Goal: Task Accomplishment & Management: Complete application form

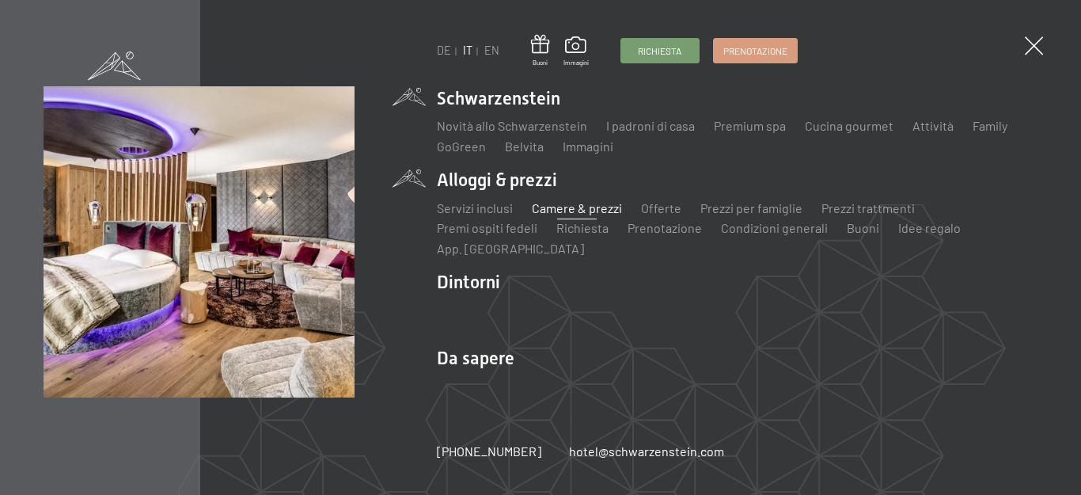
click at [571, 210] on link "Camere & prezzi" at bounding box center [577, 207] width 90 height 15
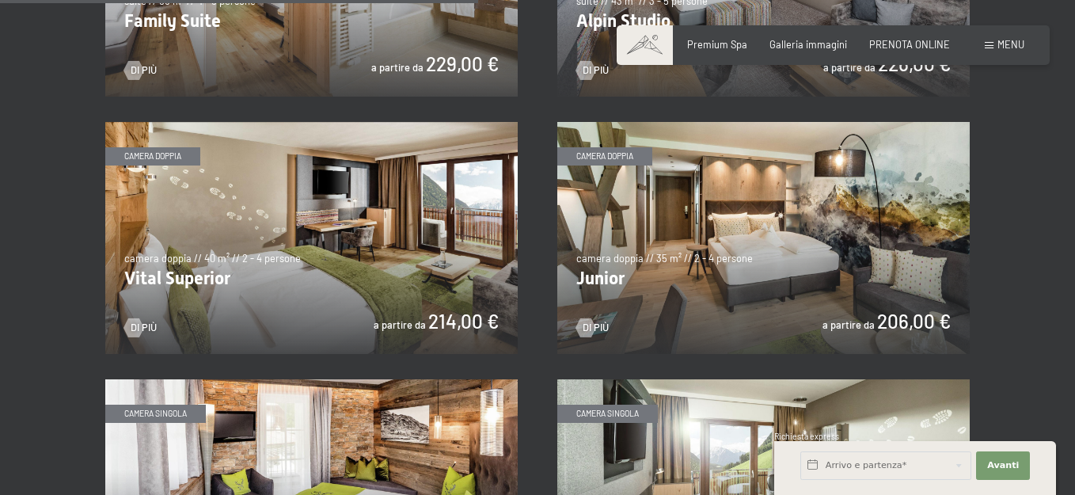
scroll to position [1820, 0]
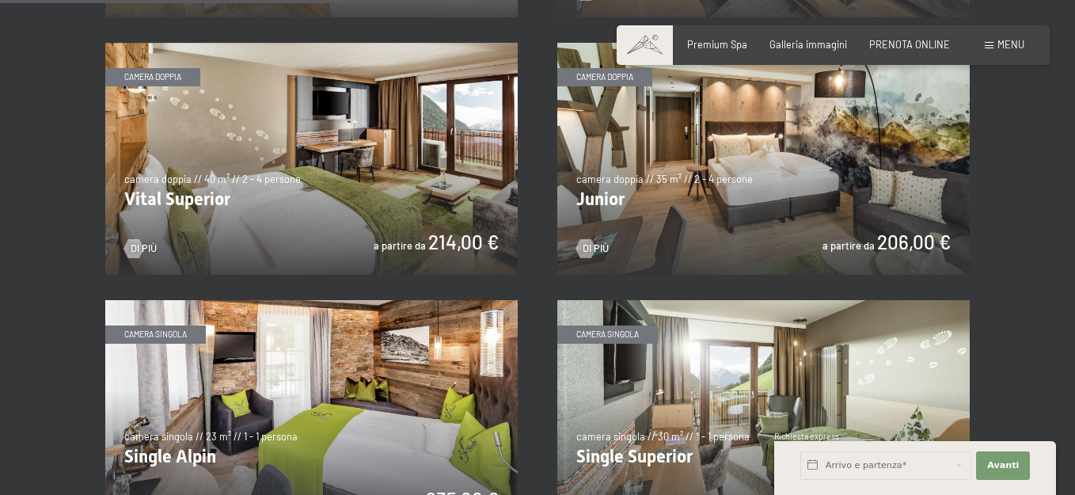
click at [671, 211] on img at bounding box center [763, 159] width 412 height 232
click at [324, 232] on img at bounding box center [311, 159] width 412 height 232
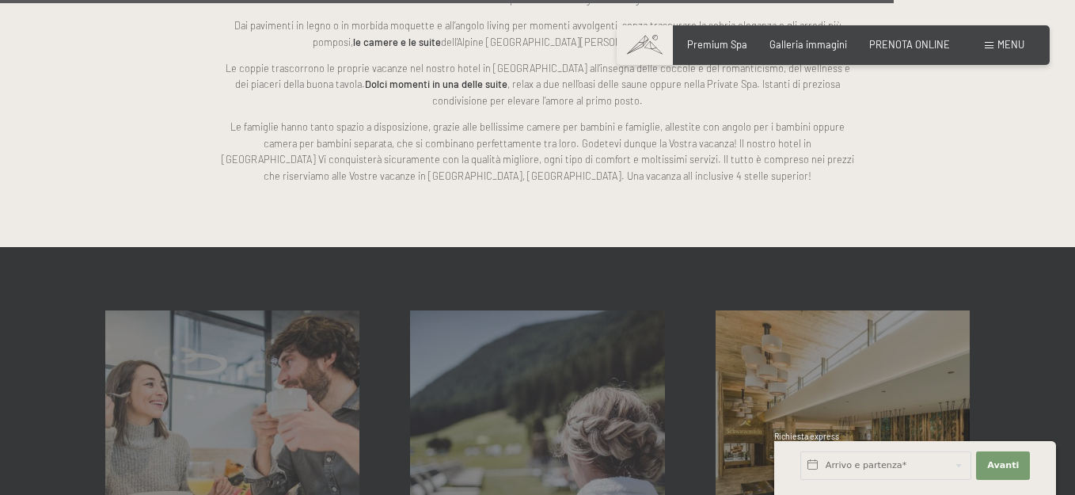
scroll to position [3719, 0]
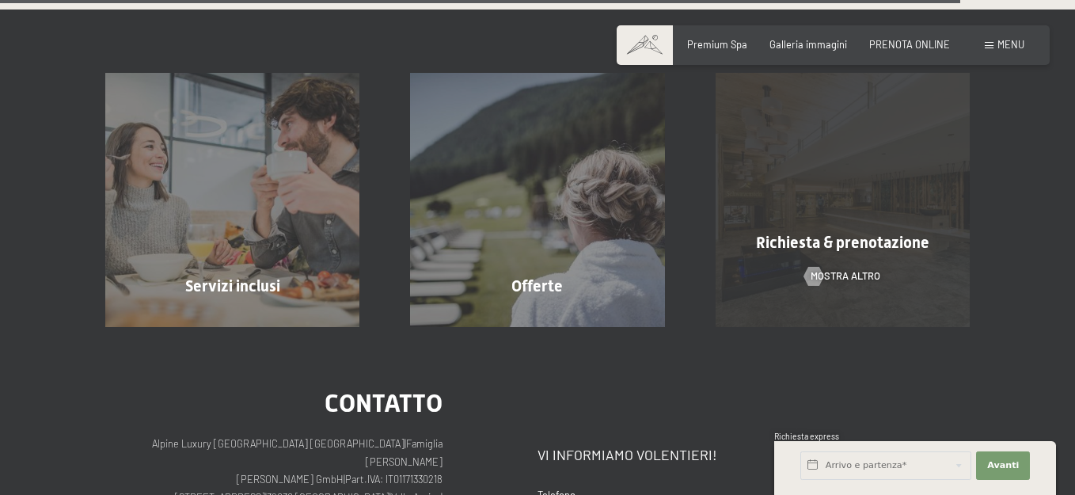
click at [842, 199] on div "Richiesta & prenotazione mostra altro" at bounding box center [842, 200] width 305 height 254
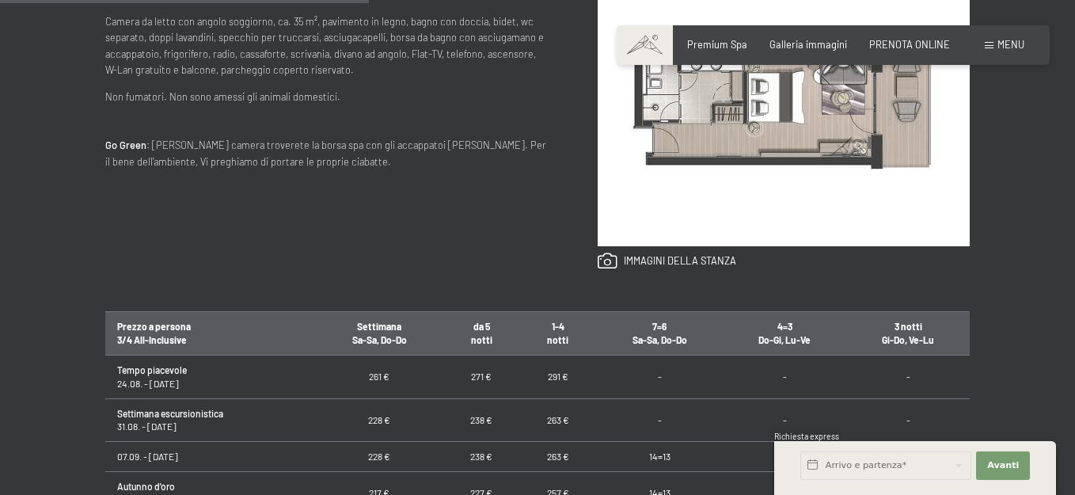
scroll to position [554, 0]
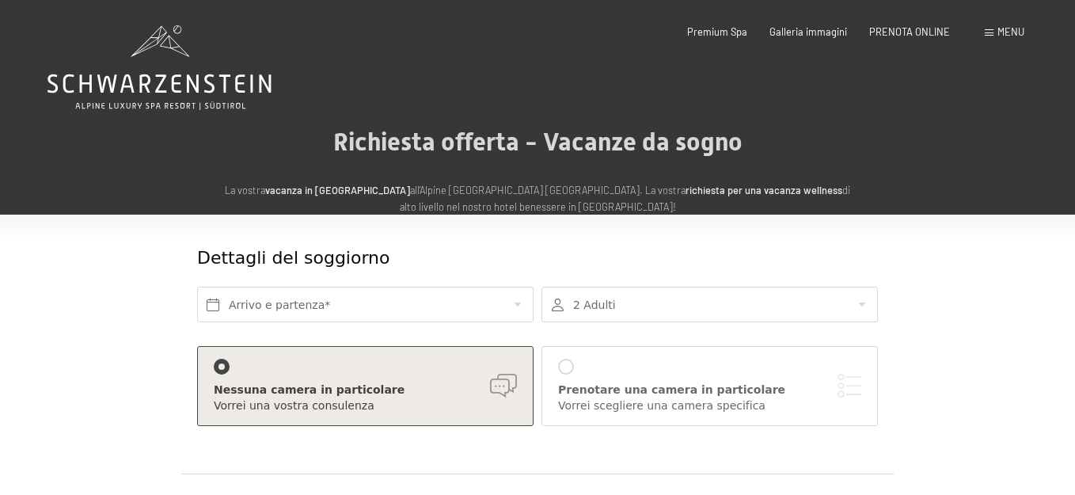
click at [568, 365] on div at bounding box center [566, 366] width 16 height 16
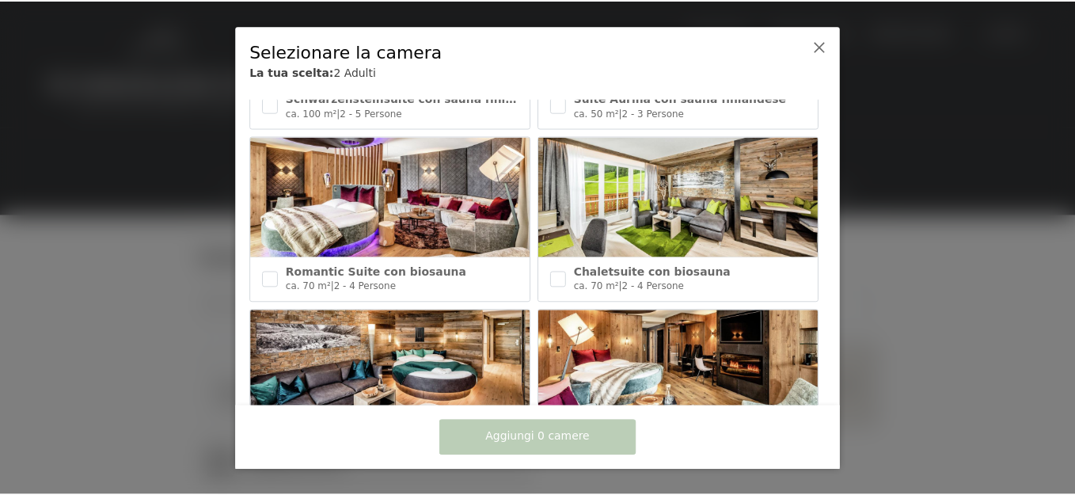
scroll to position [237, 0]
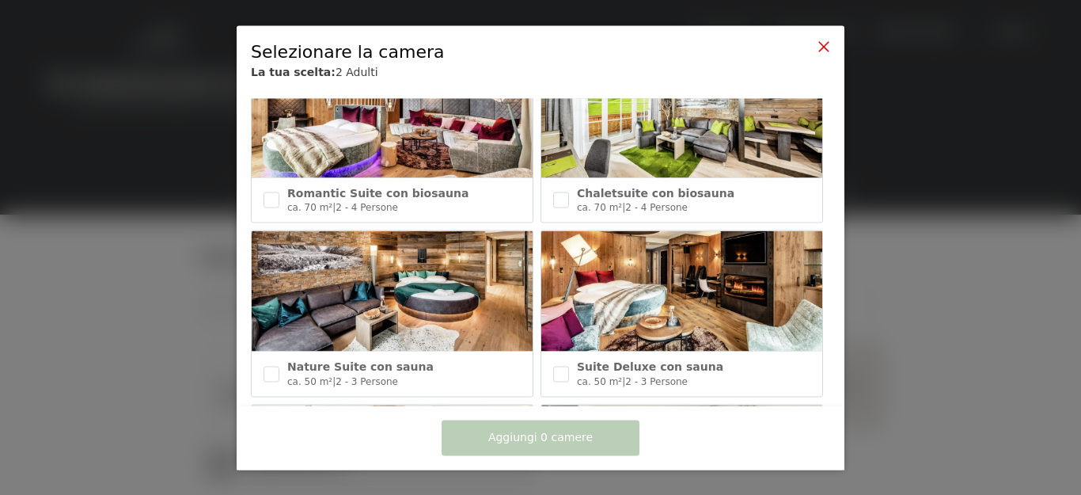
click at [821, 46] on icon at bounding box center [823, 46] width 13 height 13
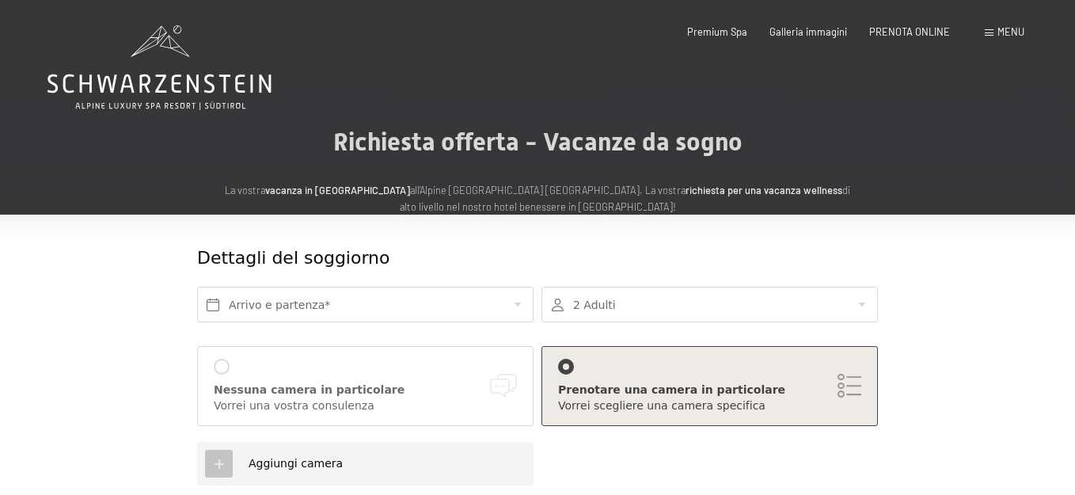
scroll to position [79, 0]
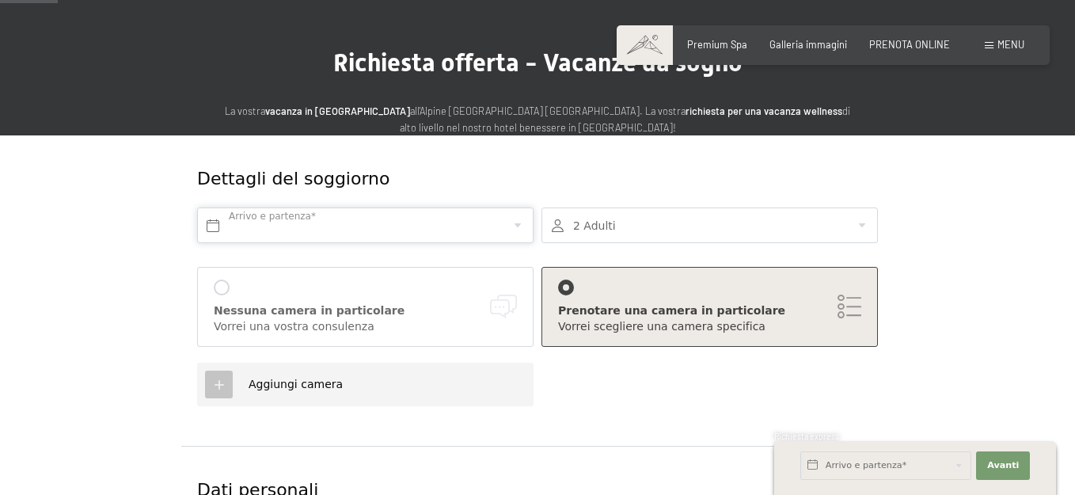
click at [353, 226] on input "text" at bounding box center [365, 225] width 336 height 36
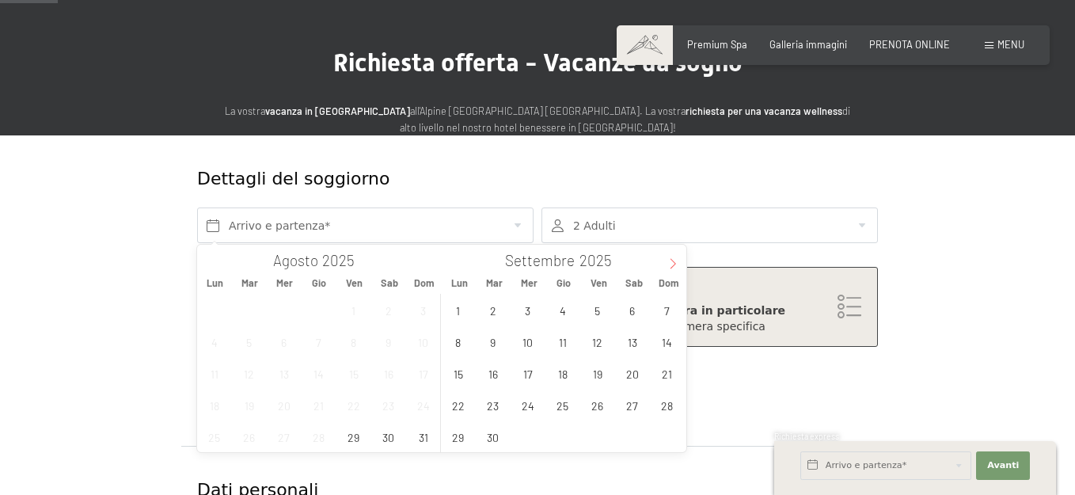
click at [670, 264] on icon at bounding box center [672, 263] width 11 height 11
type input "2026"
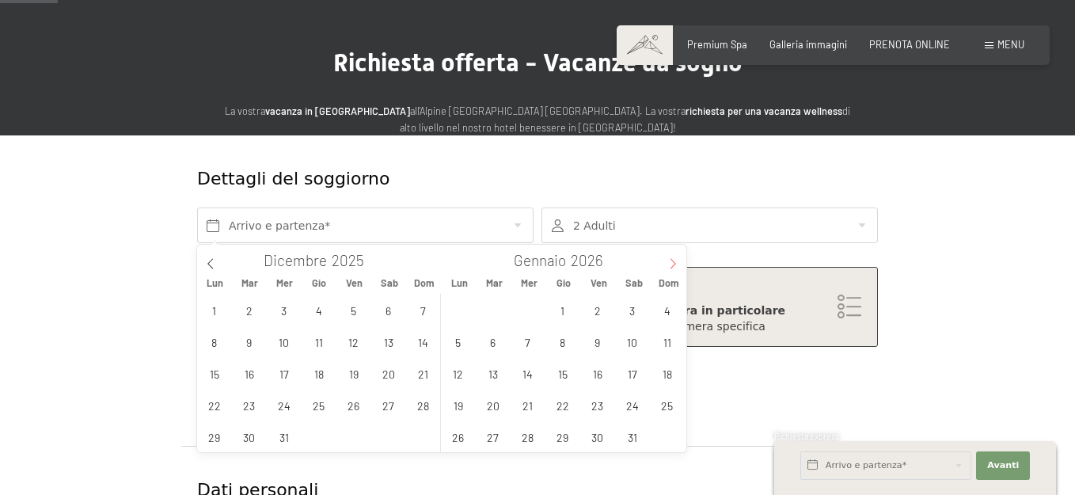
click at [670, 264] on icon at bounding box center [672, 263] width 11 height 11
type input "2026"
click at [670, 262] on icon at bounding box center [672, 263] width 11 height 11
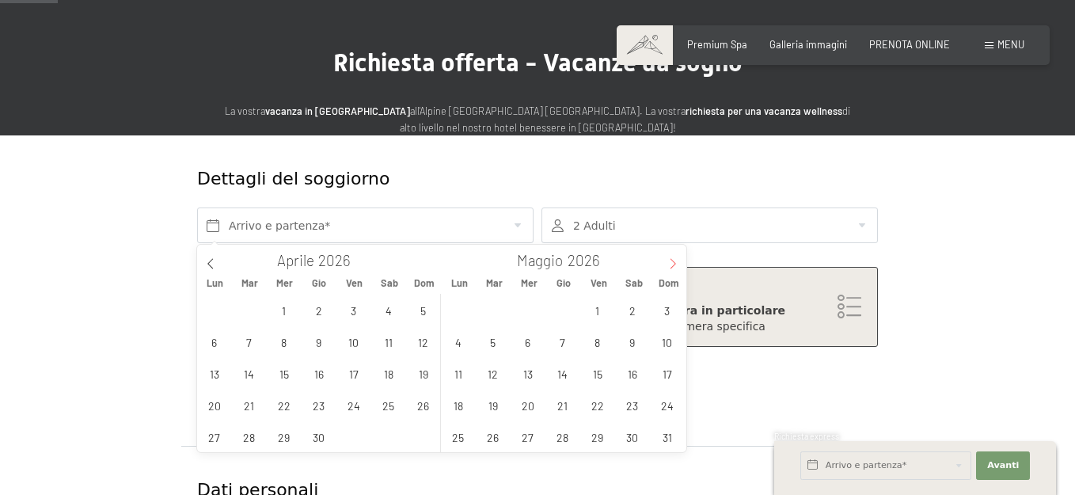
click at [670, 262] on icon at bounding box center [672, 263] width 11 height 11
click at [673, 336] on span "9" at bounding box center [666, 341] width 31 height 31
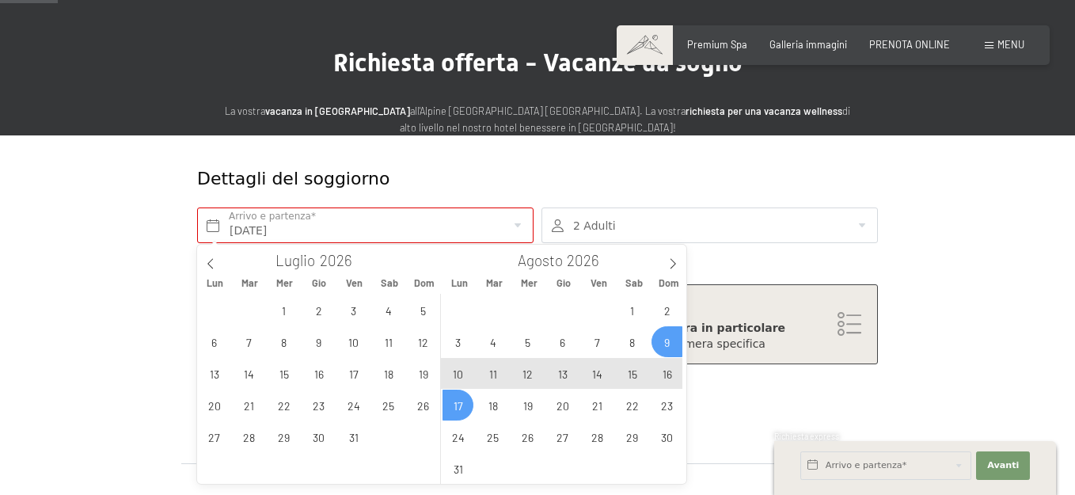
click at [455, 399] on span "17" at bounding box center [457, 404] width 31 height 31
type input "[DATE] - [DATE]"
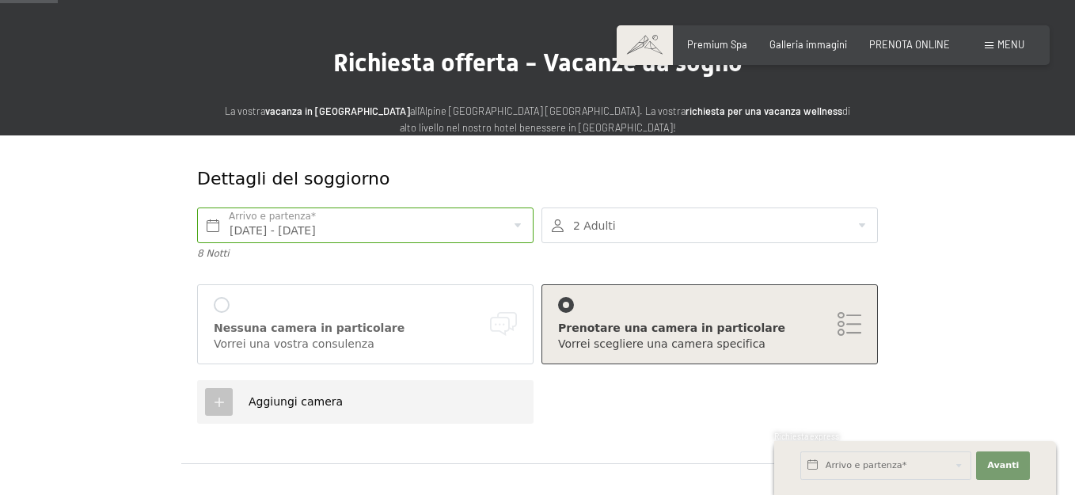
click at [596, 229] on div at bounding box center [709, 225] width 336 height 36
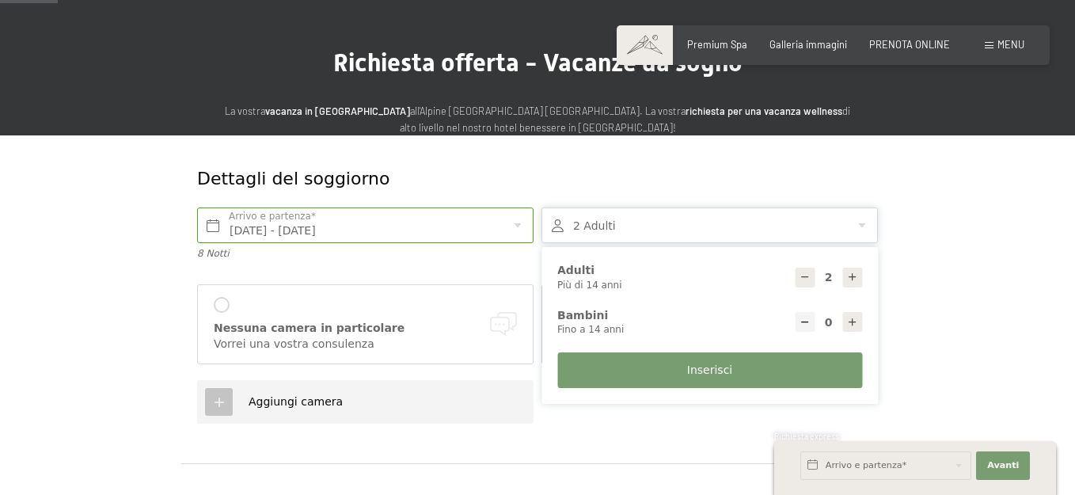
click at [851, 275] on icon at bounding box center [852, 276] width 11 height 11
click at [804, 270] on div at bounding box center [805, 277] width 20 height 20
type input "1"
click at [852, 321] on icon at bounding box center [852, 322] width 11 height 11
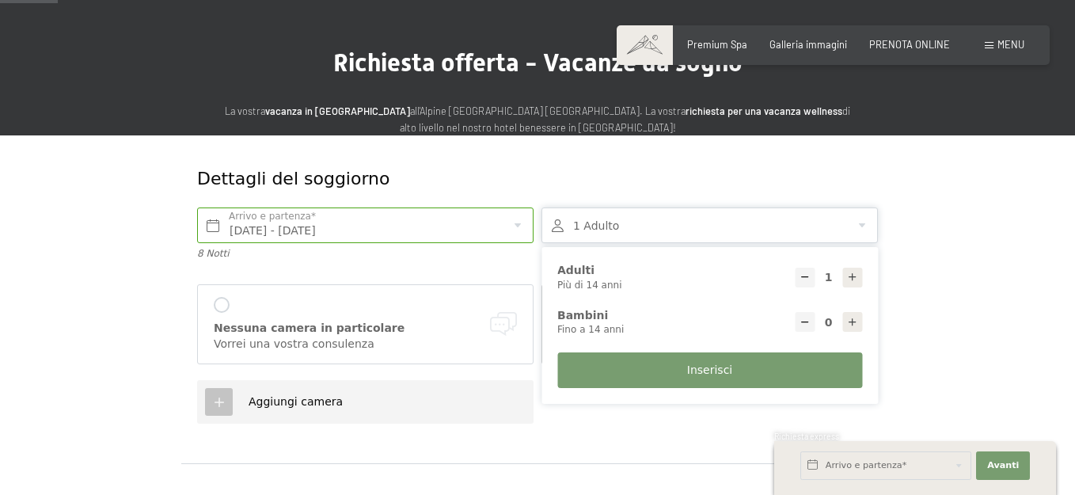
type input "1"
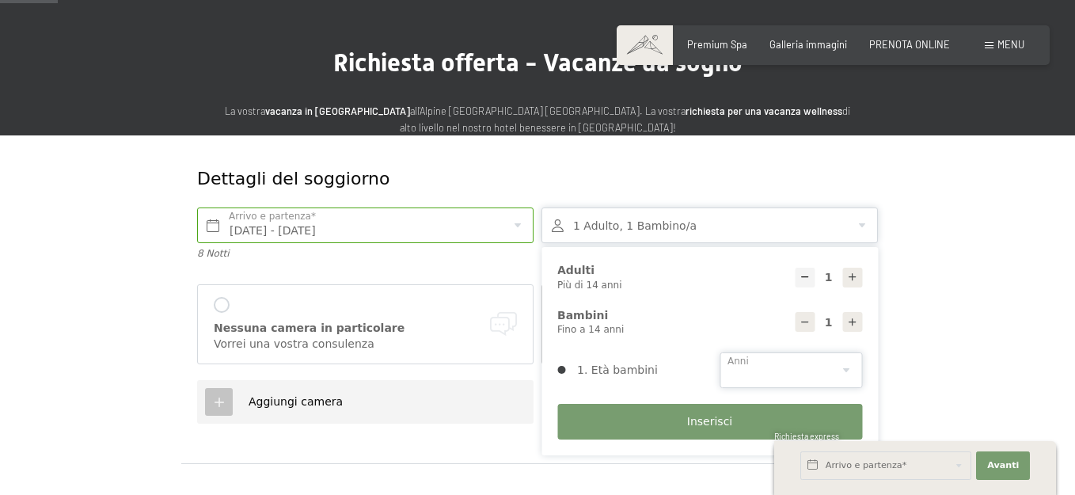
click at [745, 367] on select "0 1 2 3 4 5 6 7 8 9 10 11 12 13 14" at bounding box center [790, 370] width 142 height 36
select select "10"
click at [719, 352] on select "0 1 2 3 4 5 6 7 8 9 10 11 12 13 14" at bounding box center [790, 370] width 142 height 36
click at [677, 420] on button "Inserisci" at bounding box center [709, 422] width 305 height 36
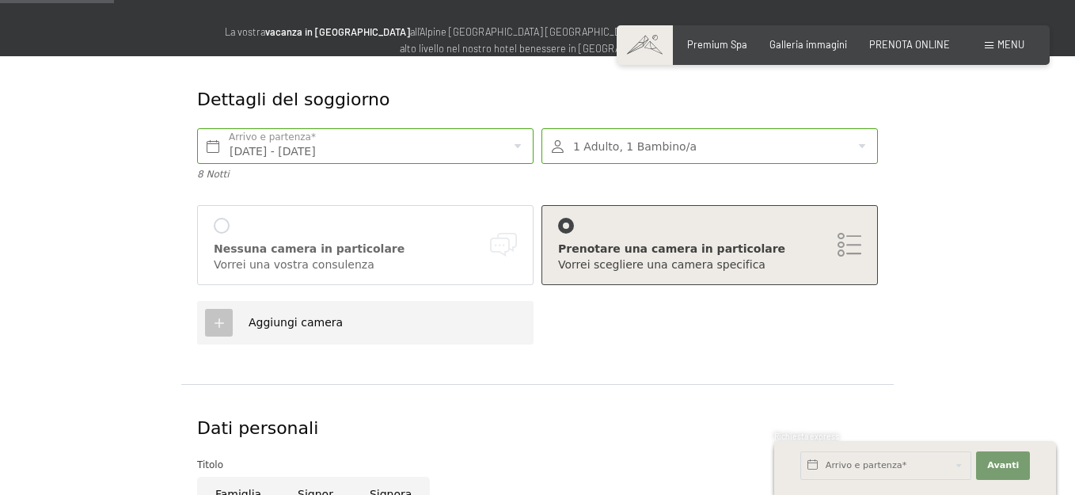
scroll to position [237, 0]
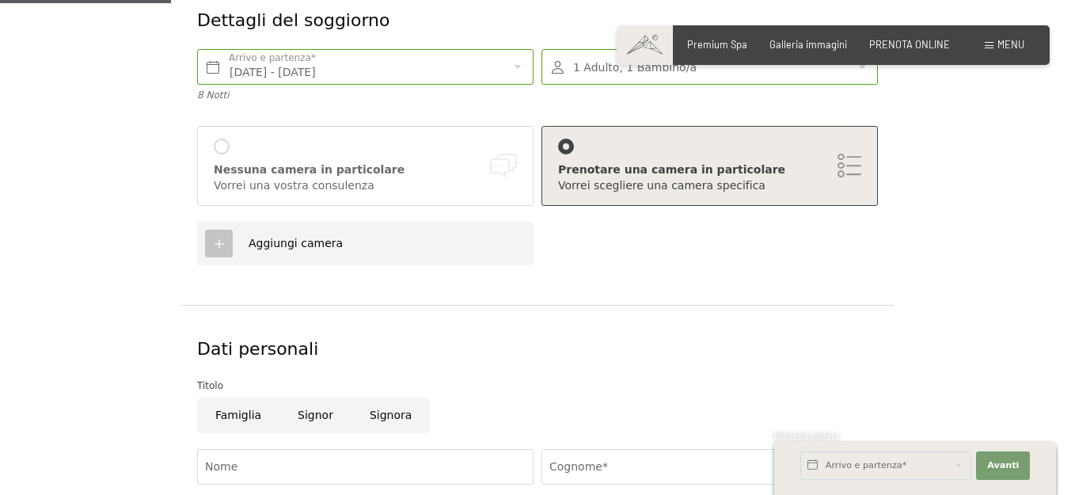
click at [223, 146] on div at bounding box center [222, 146] width 16 height 16
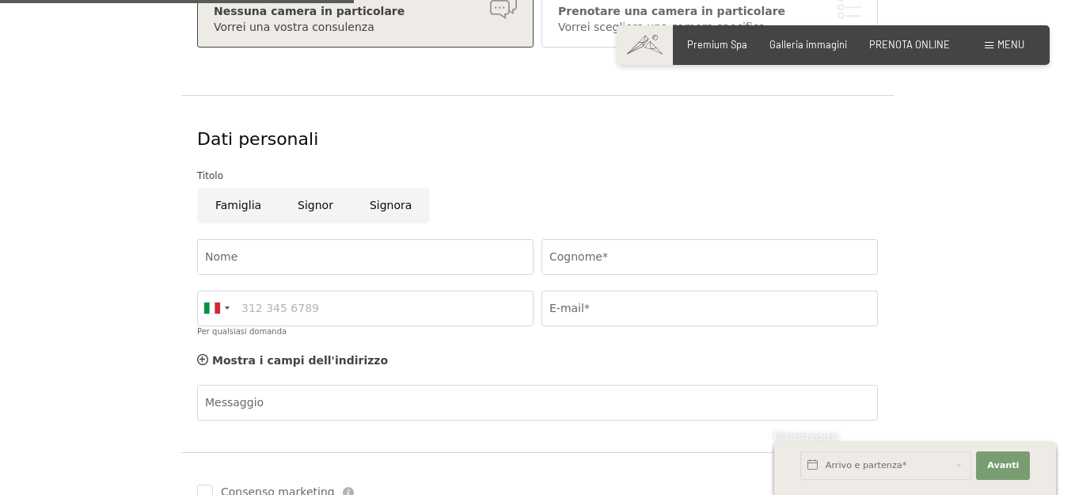
scroll to position [475, 0]
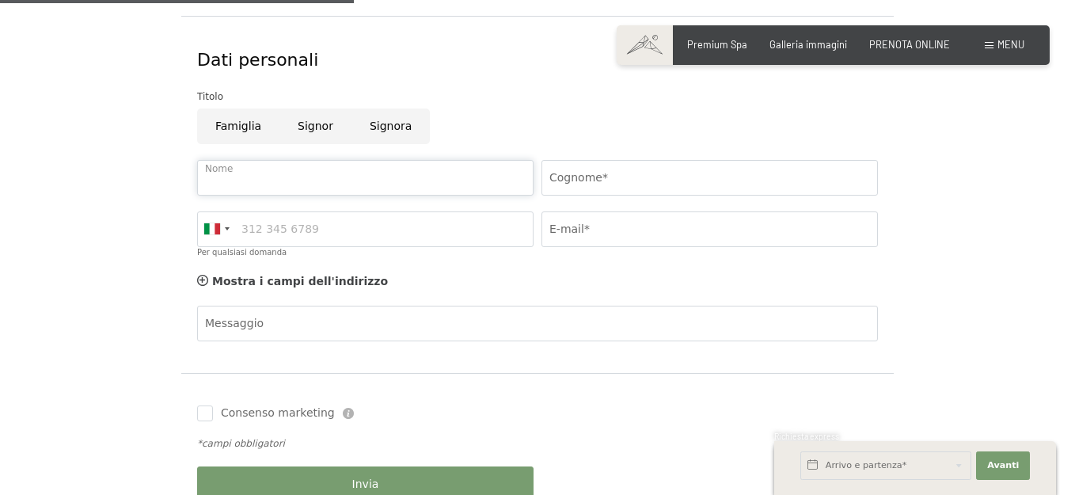
click at [251, 177] on input "Nome" at bounding box center [365, 178] width 336 height 36
type input "Elide"
type input "Bianchi"
type input "3279911598"
type input "[EMAIL_ADDRESS][DOMAIN_NAME]"
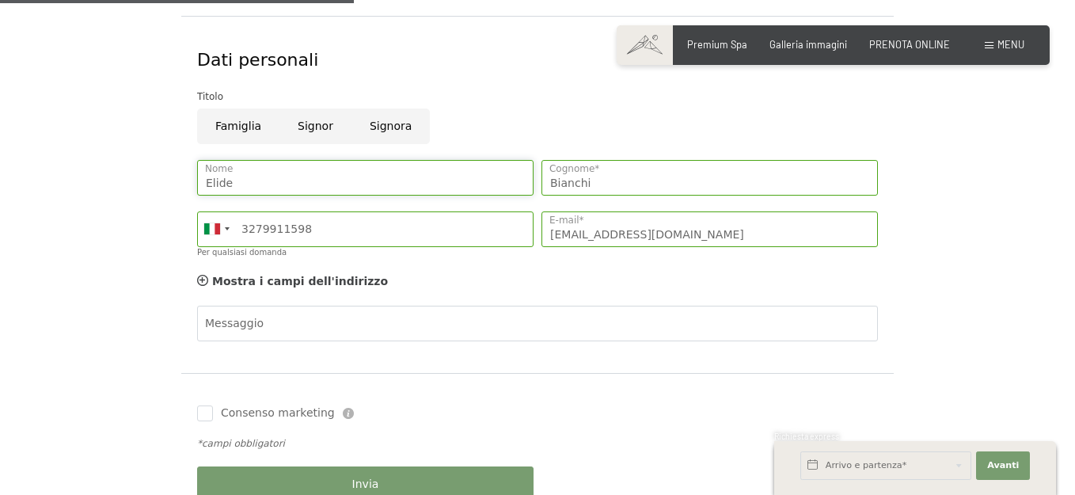
scroll to position [554, 0]
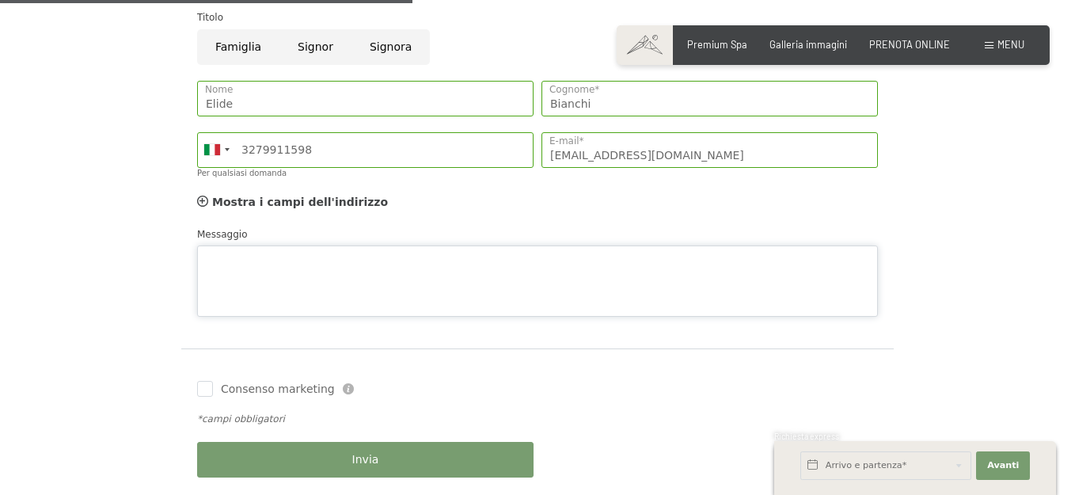
click at [290, 237] on div "Messaggio" at bounding box center [537, 271] width 681 height 91
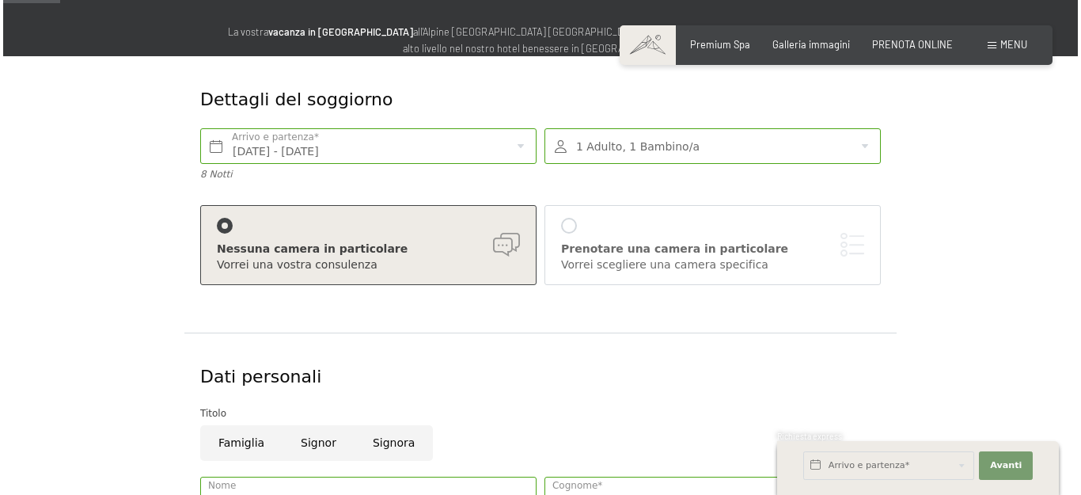
scroll to position [79, 0]
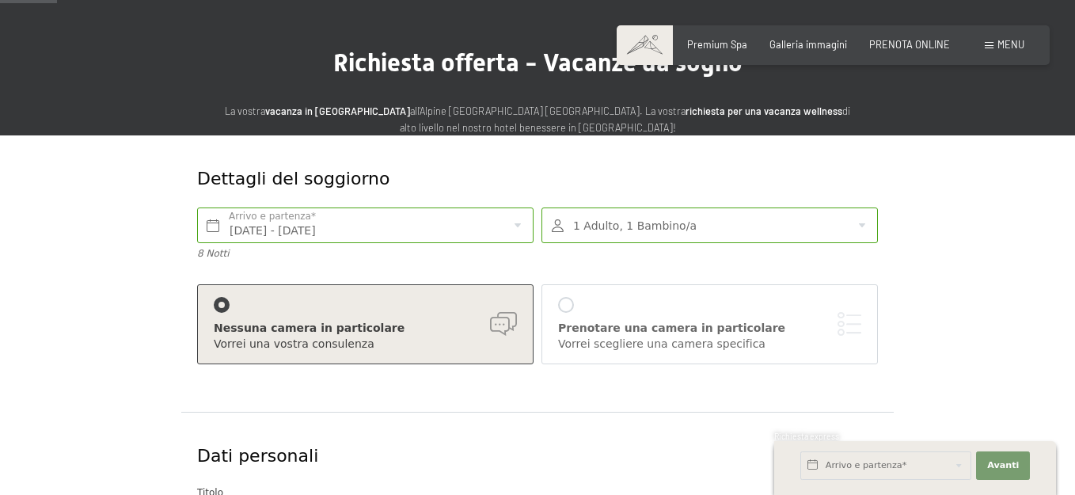
click at [563, 309] on div at bounding box center [566, 305] width 16 height 16
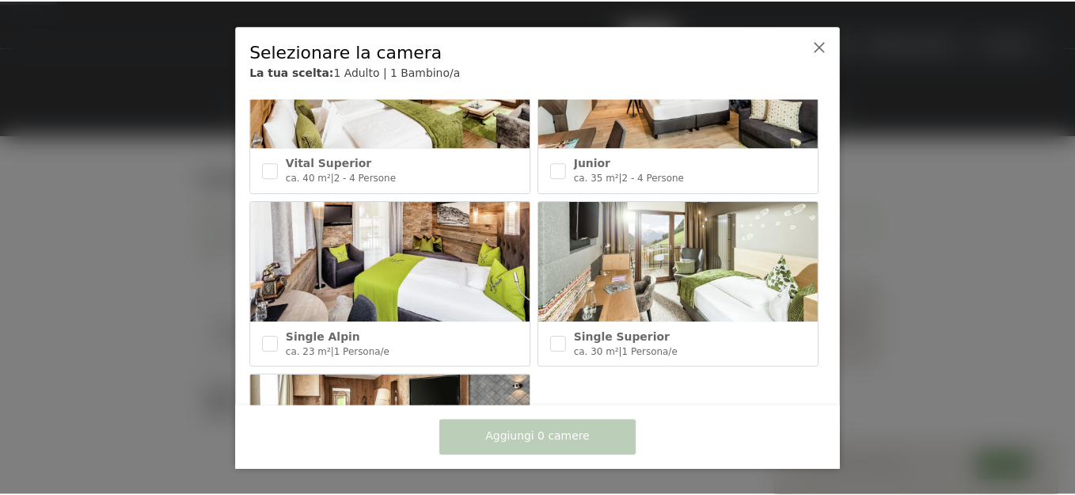
scroll to position [709, 0]
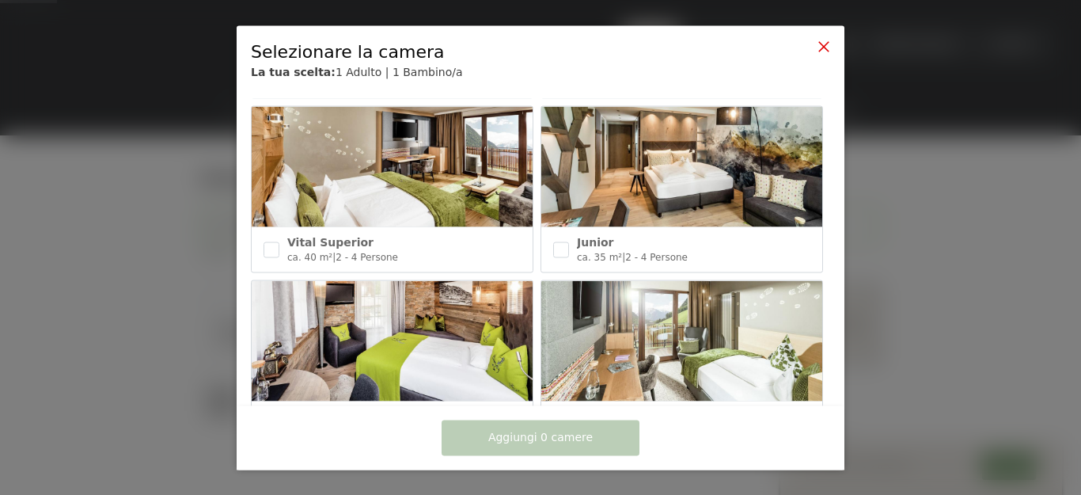
click at [824, 47] on icon at bounding box center [823, 46] width 13 height 13
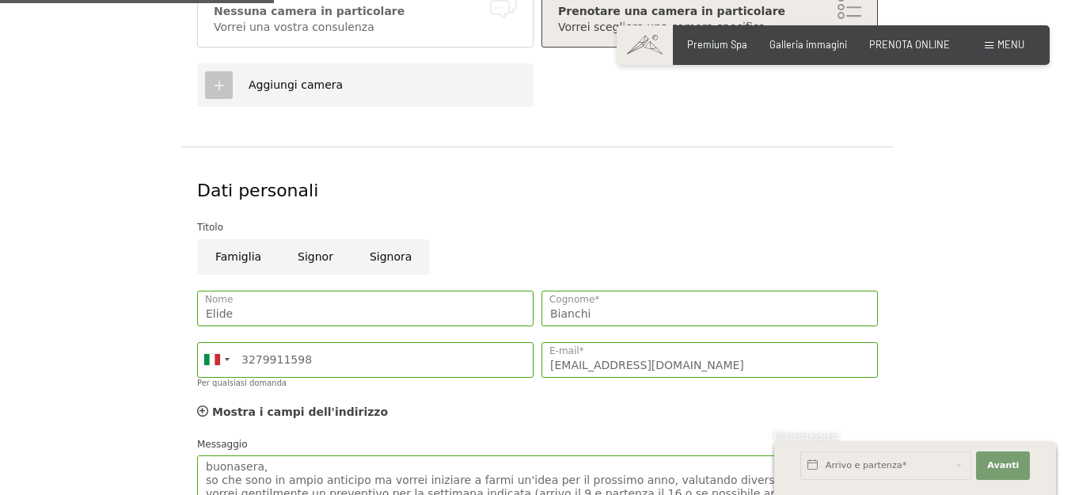
scroll to position [712, 0]
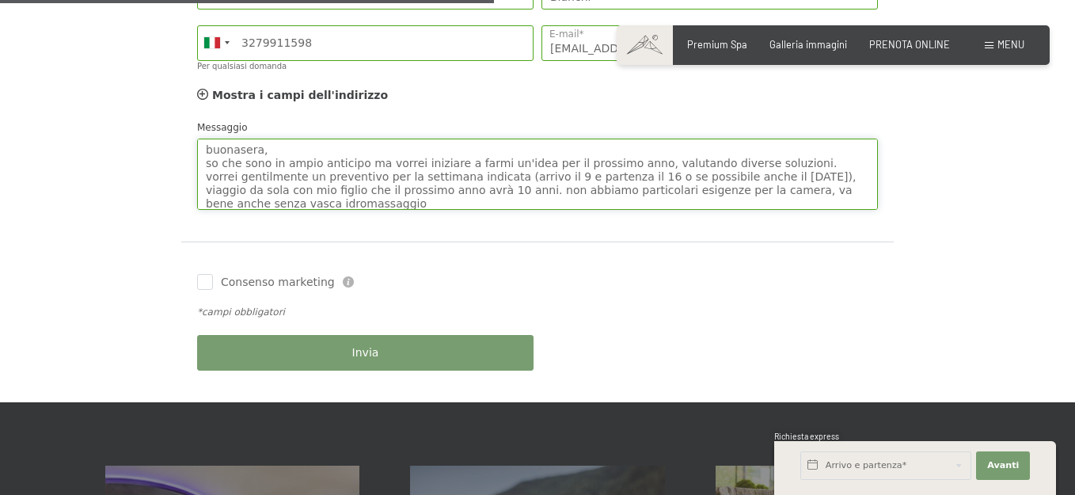
click at [275, 199] on textarea "buonasera, so che sono in ampio anticipo ma vorrei iniziare a farmi un'idea per…" at bounding box center [537, 173] width 681 height 71
click at [541, 176] on textarea "buonasera, so che sono in ampio anticipo ma vorrei iniziare a farmi un'idea per…" at bounding box center [537, 173] width 681 height 71
click at [443, 201] on textarea "buonasera, so che sono in ampio anticipo ma vorrei iniziare a farmi un'idea per…" at bounding box center [537, 173] width 681 height 71
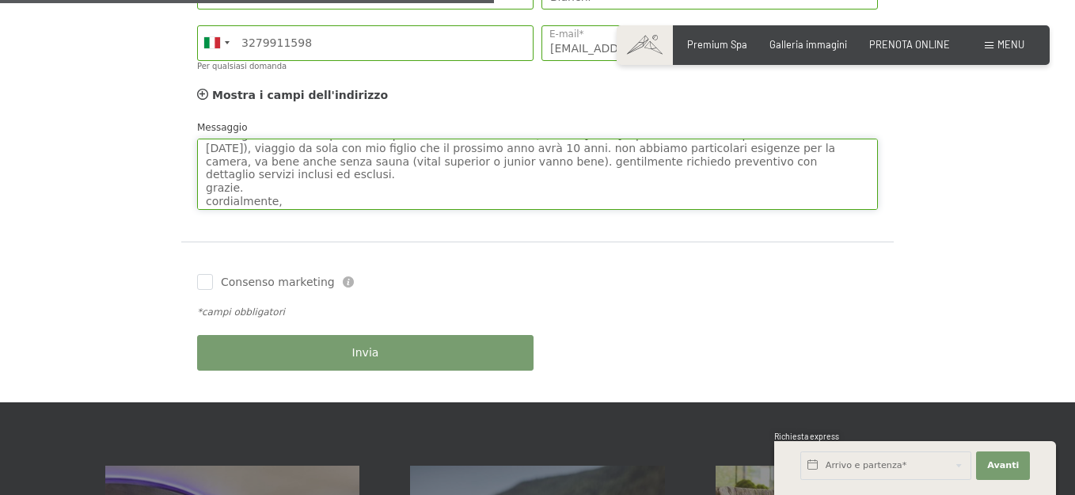
scroll to position [0, 0]
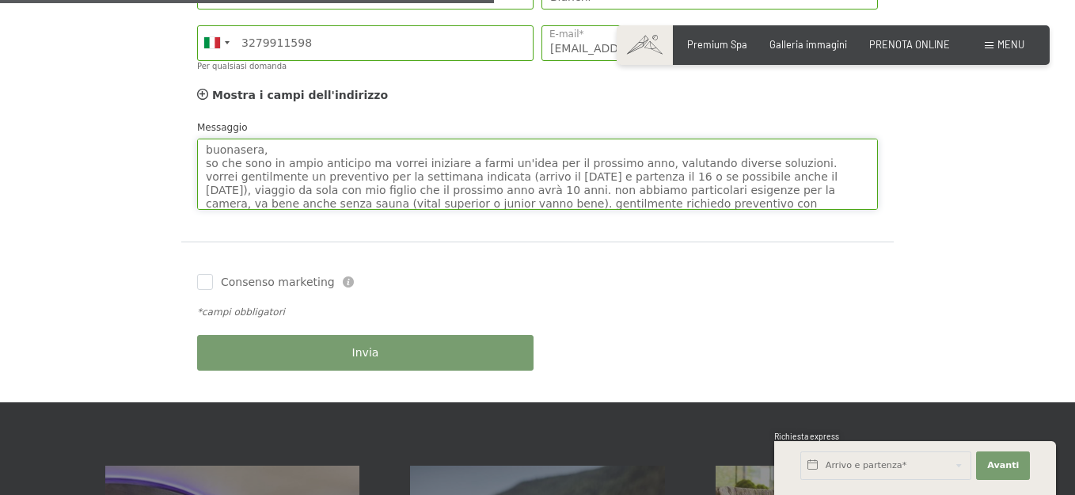
click at [777, 159] on textarea "buonasera, so che sono in ampio anticipo ma vorrei iniziare a farmi un'idea per…" at bounding box center [537, 173] width 681 height 71
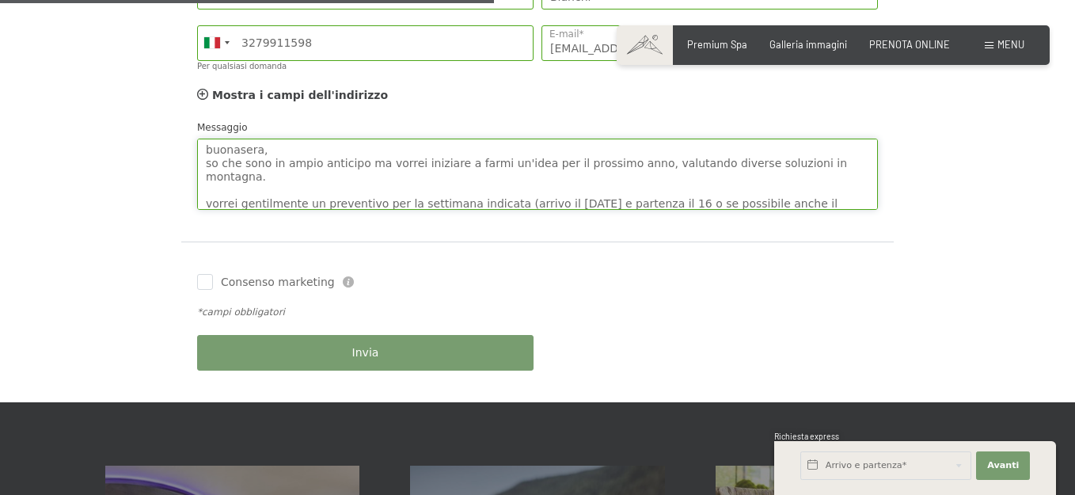
scroll to position [58, 0]
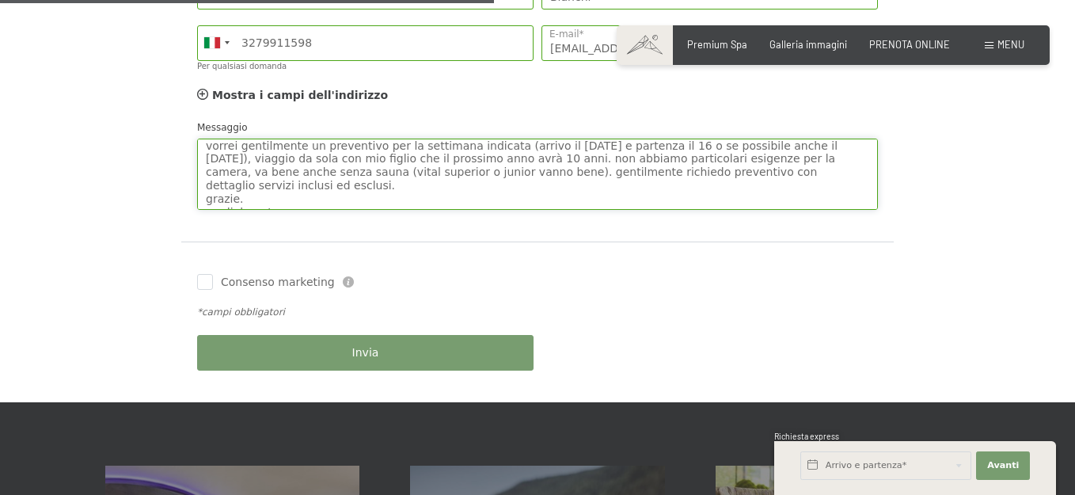
click at [793, 156] on textarea "buonasera, so che sono in ampio anticipo ma vorrei iniziare a farmi un'idea per…" at bounding box center [537, 173] width 681 height 71
click at [413, 160] on textarea "buonasera, so che sono in ampio anticipo ma vorrei iniziare a farmi un'idea per…" at bounding box center [537, 173] width 681 height 71
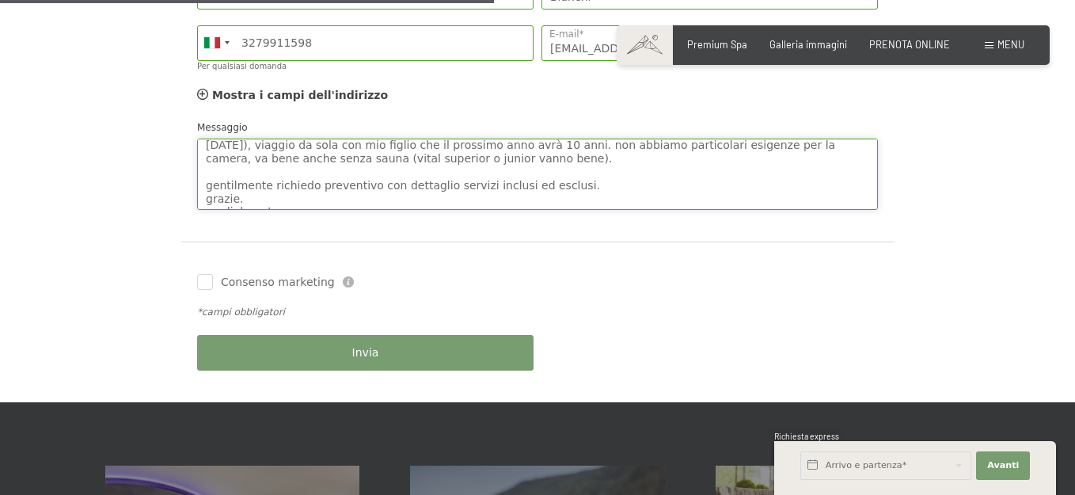
scroll to position [85, 0]
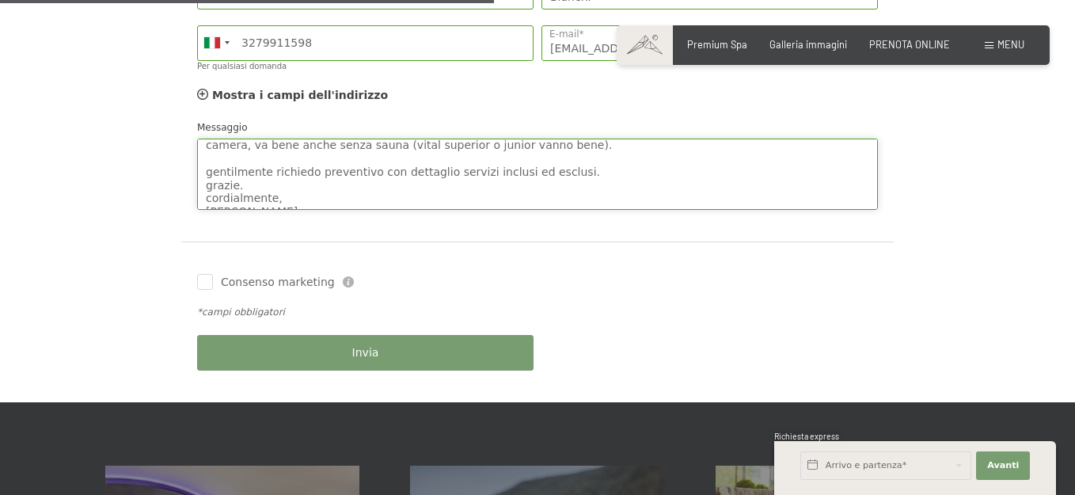
click at [258, 171] on textarea "buonasera, so che sono in ampio anticipo ma vorrei iniziare a farmi un'idea per…" at bounding box center [537, 173] width 681 height 71
click at [590, 158] on textarea "buonasera, so che sono in ampio anticipo ma vorrei iniziare a farmi un'idea per…" at bounding box center [537, 173] width 681 height 71
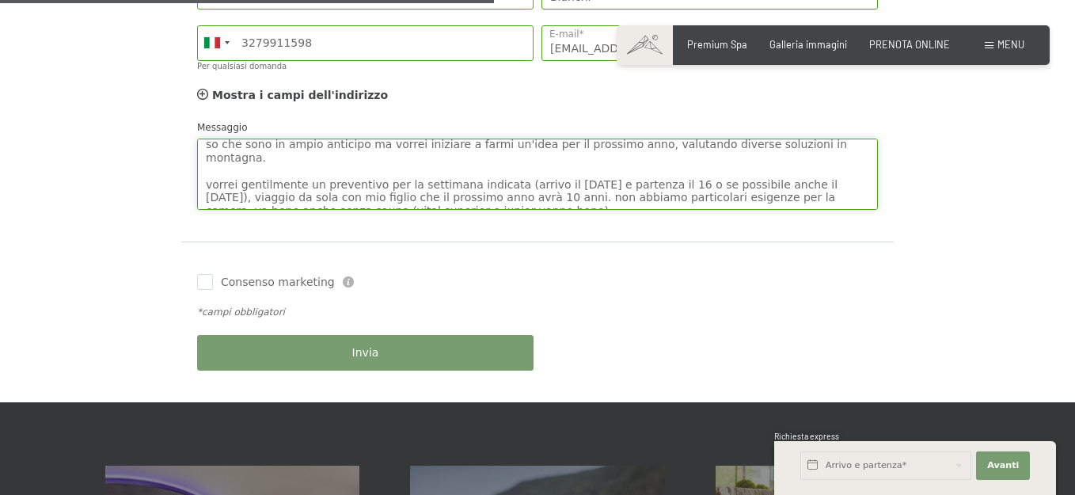
scroll to position [98, 0]
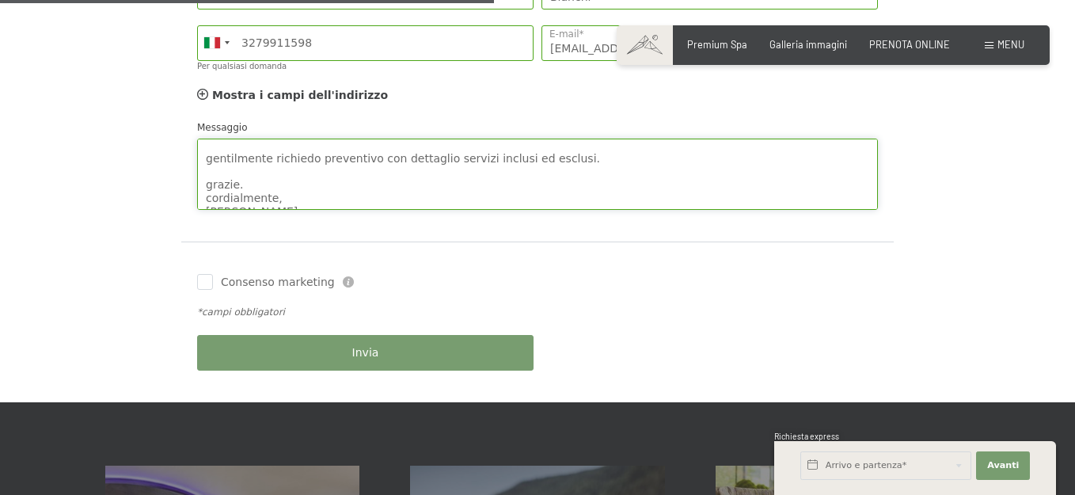
click at [274, 173] on textarea "buonasera, so che sono in ampio anticipo ma vorrei iniziare a farmi un'idea per…" at bounding box center [537, 173] width 681 height 71
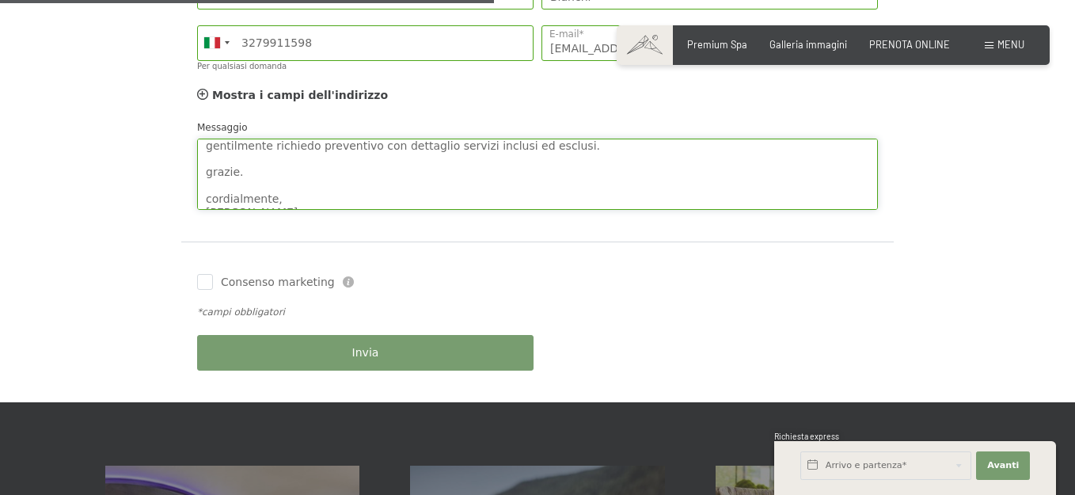
click at [283, 195] on textarea "buonasera, so che sono in ampio anticipo ma vorrei iniziare a farmi un'idea per…" at bounding box center [537, 173] width 681 height 71
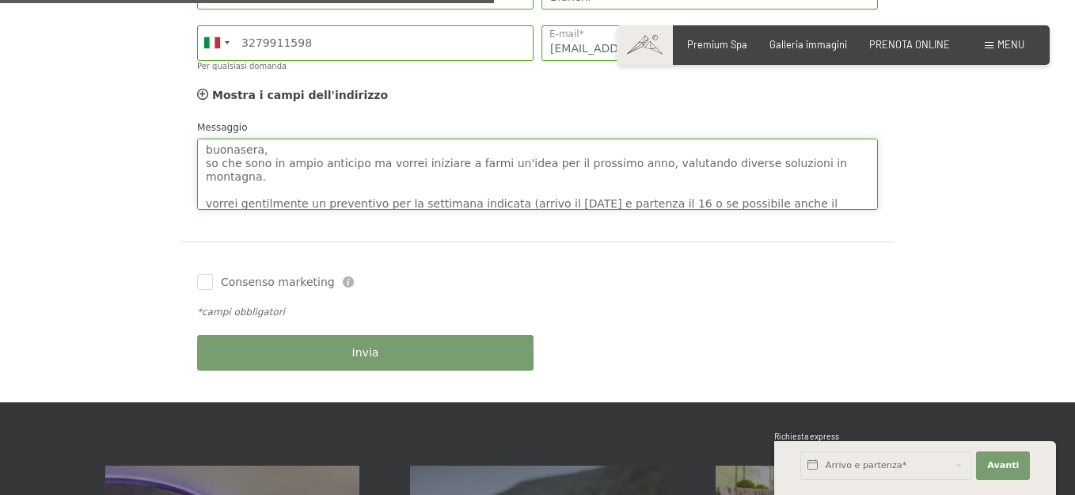
scroll to position [79, 0]
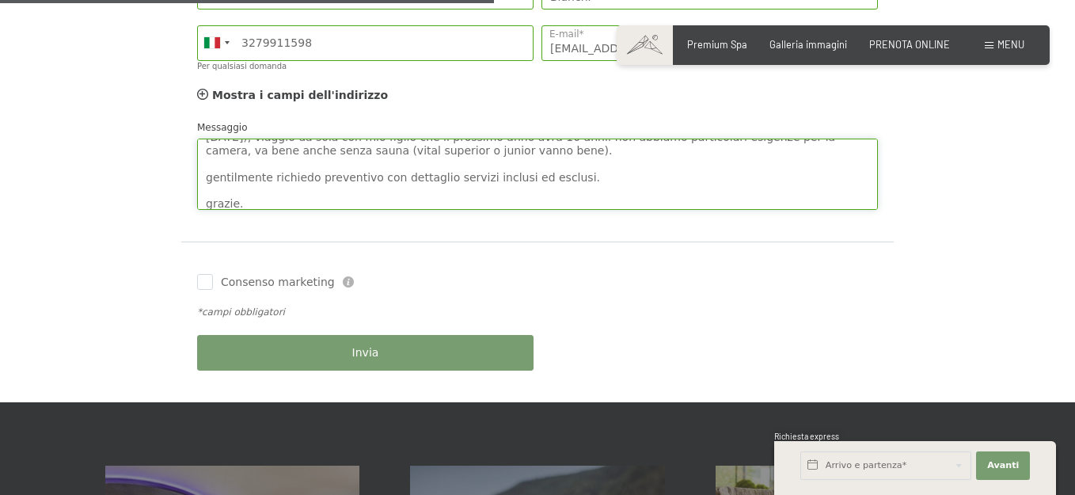
type textarea "buonasera, so che sono in ampio anticipo ma vorrei iniziare a farmi un'idea per…"
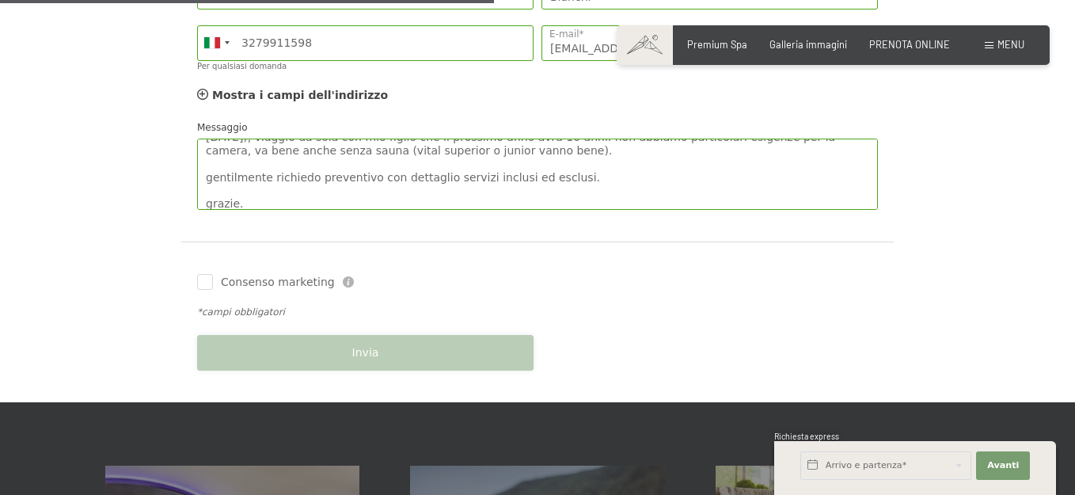
click at [355, 348] on div "Invia" at bounding box center [365, 352] width 344 height 51
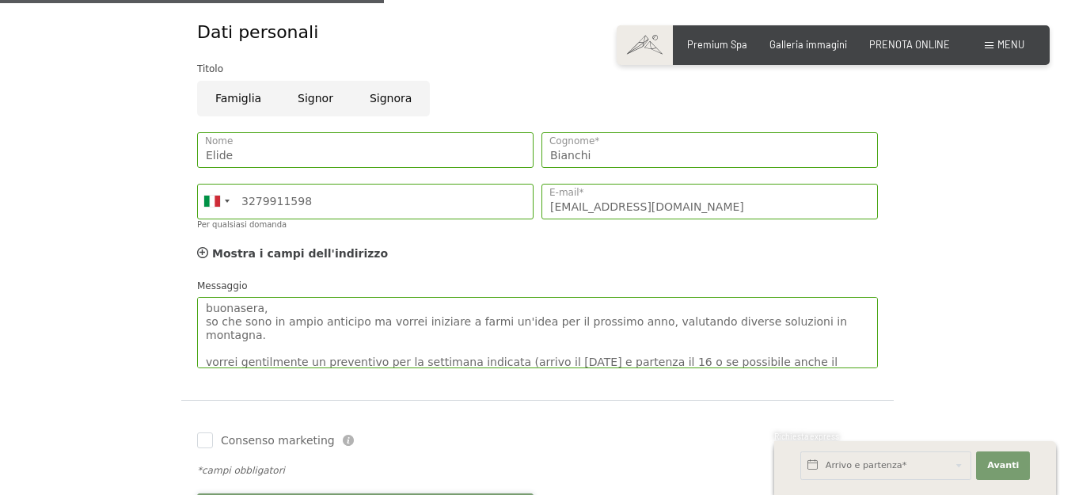
scroll to position [712, 0]
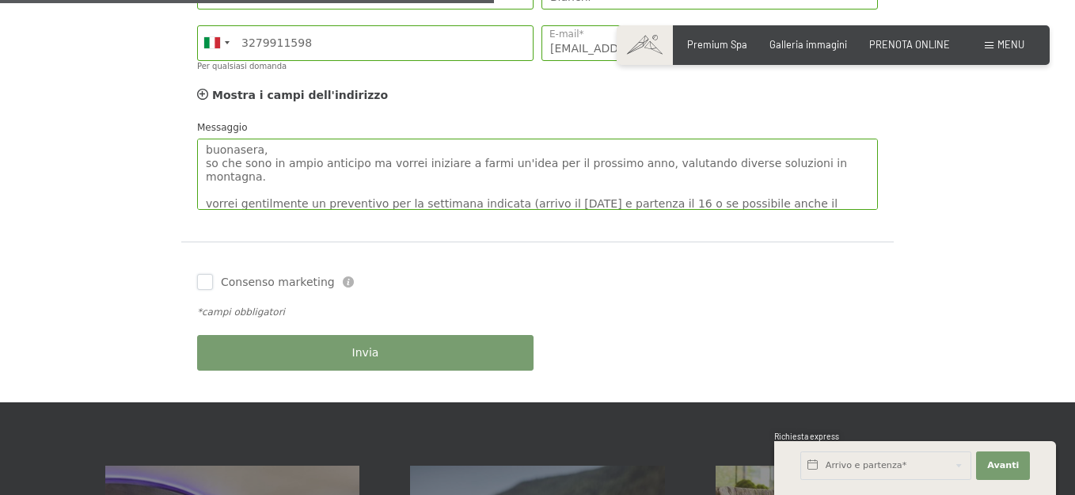
click at [207, 283] on input "Consenso marketing" at bounding box center [205, 282] width 16 height 16
click at [204, 286] on input "Consenso marketing" at bounding box center [205, 282] width 16 height 16
checkbox input "false"
click at [352, 351] on button "Invia" at bounding box center [365, 353] width 336 height 36
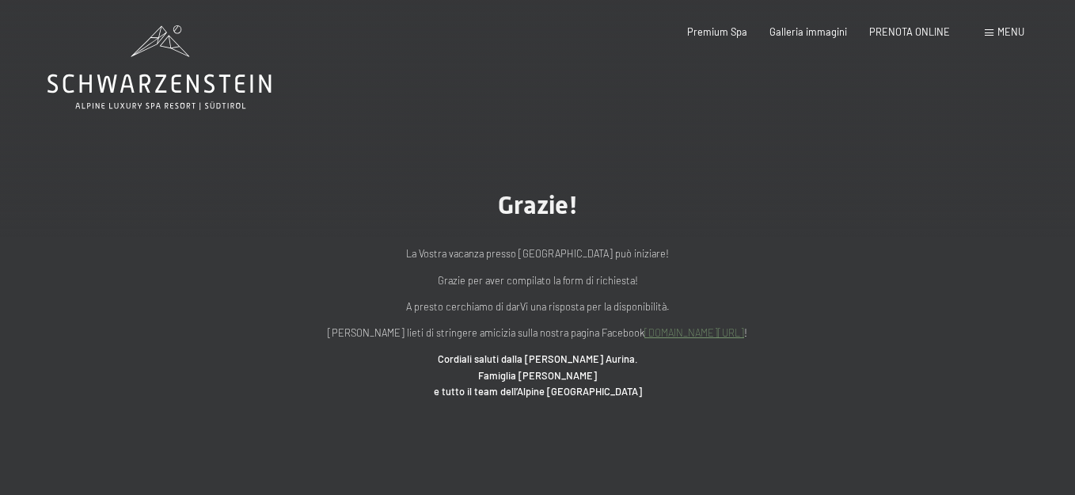
click at [697, 336] on link "www.facebook.com/hotelschwarzenstein" at bounding box center [694, 332] width 100 height 13
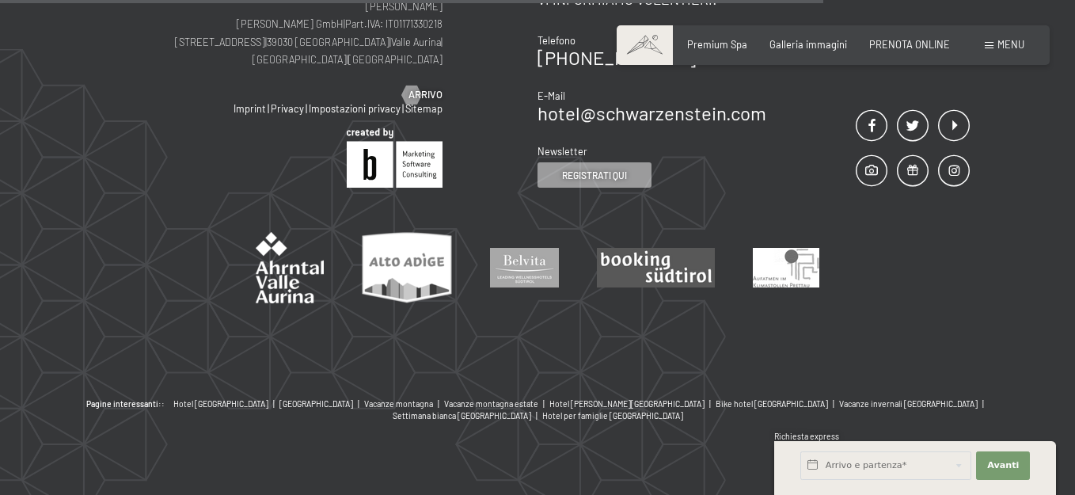
scroll to position [617, 0]
